Goal: Information Seeking & Learning: Learn about a topic

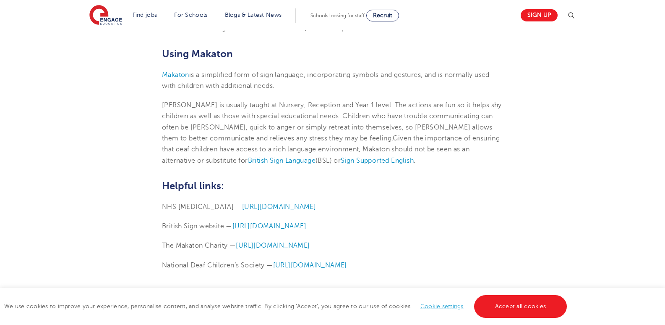
scroll to position [1846, 0]
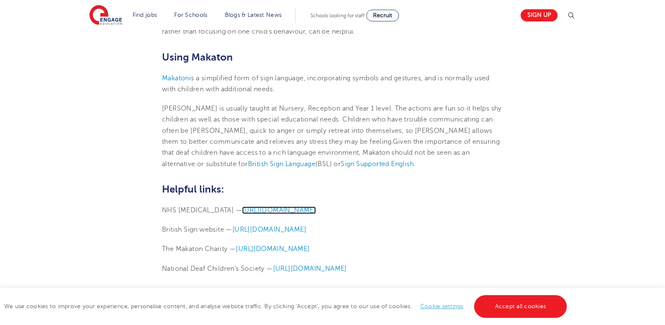
click at [297, 206] on span "[URL][DOMAIN_NAME]" at bounding box center [279, 210] width 74 height 8
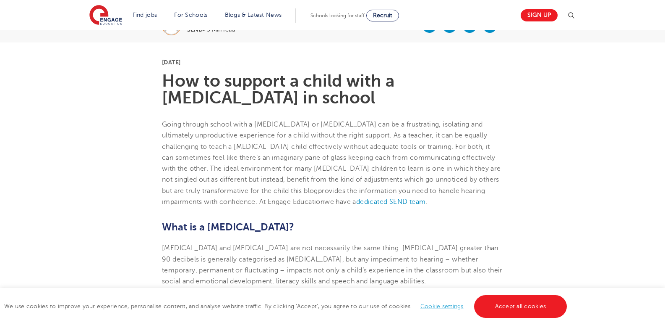
scroll to position [210, 0]
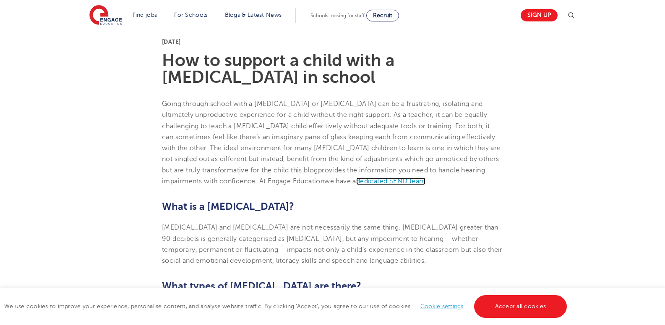
click at [389, 182] on link "dedicated SEND team" at bounding box center [391, 181] width 70 height 8
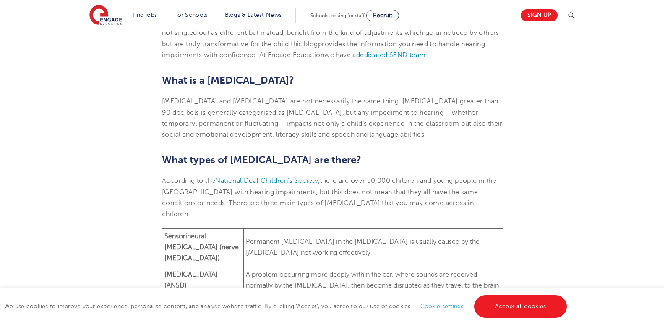
scroll to position [378, 0]
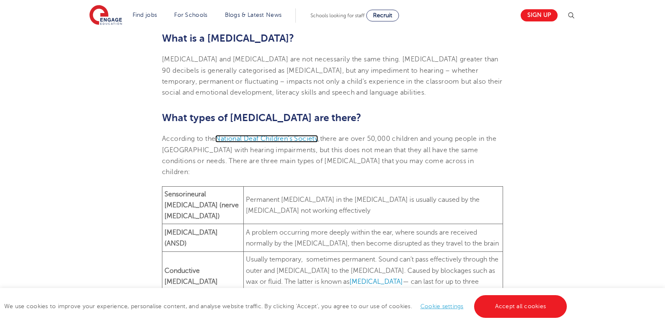
click at [257, 139] on span "National Deaf Children’s Society" at bounding box center [266, 139] width 103 height 8
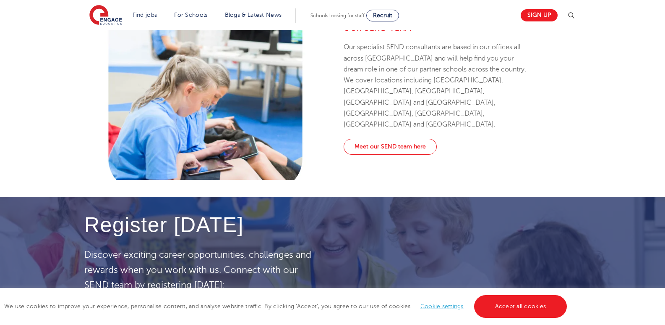
scroll to position [1023, 0]
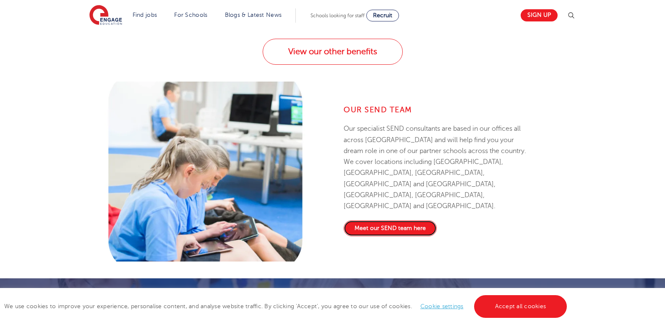
click at [397, 220] on link "Meet our SEND team here" at bounding box center [390, 228] width 93 height 16
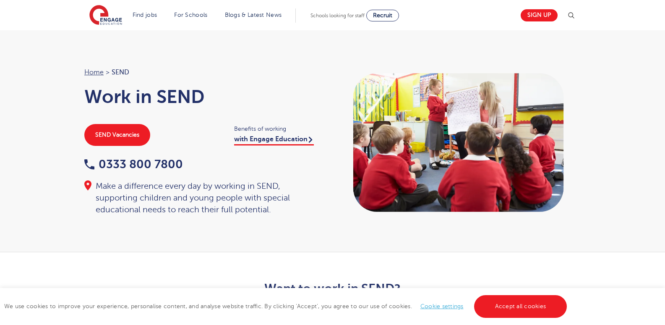
scroll to position [0, 0]
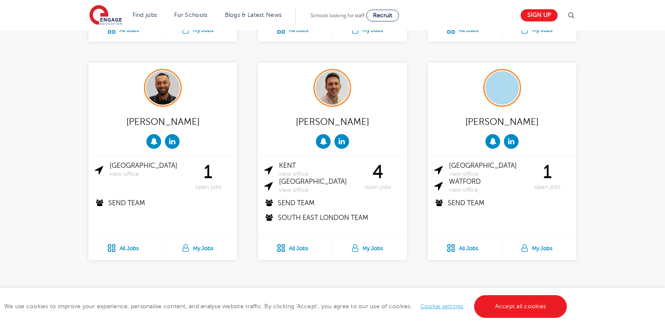
scroll to position [630, 0]
